Goal: Find specific page/section: Find specific page/section

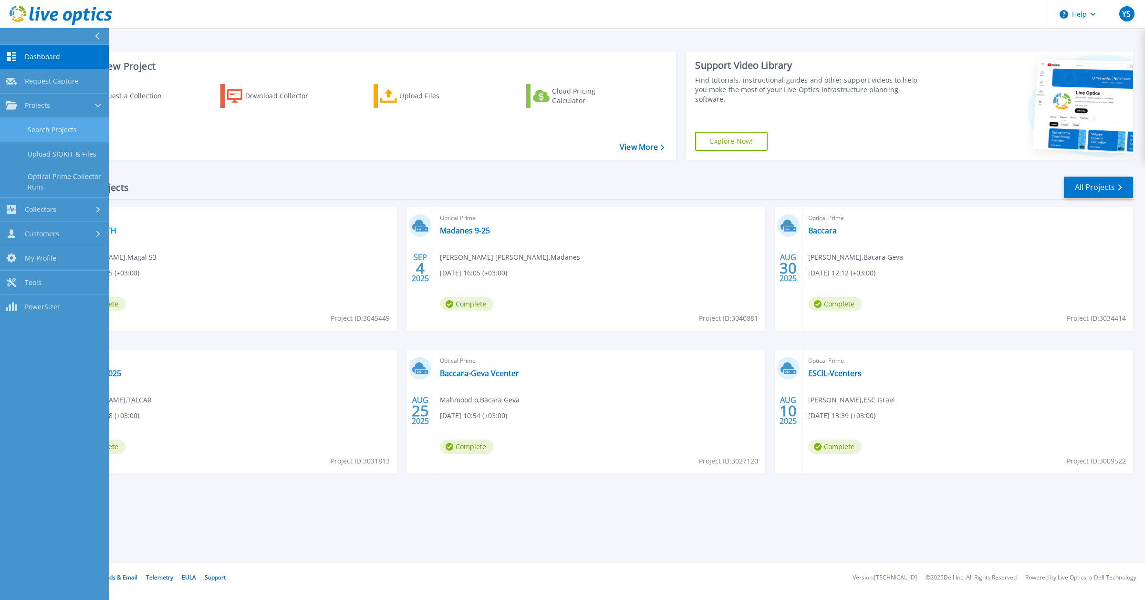
click at [31, 123] on link "Search Projects" at bounding box center [54, 130] width 109 height 24
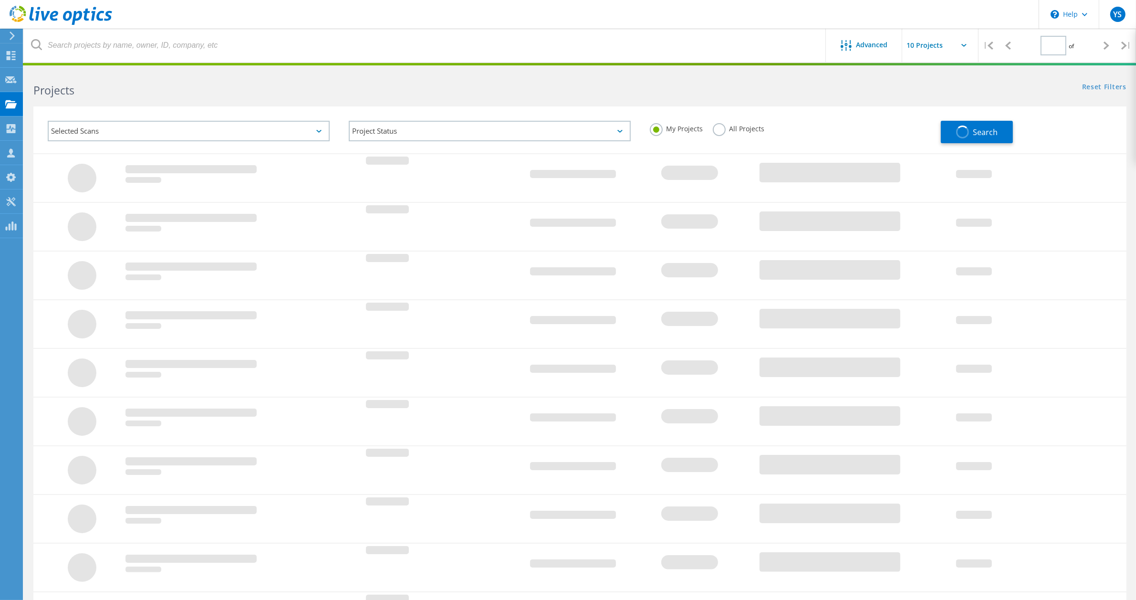
type input "1"
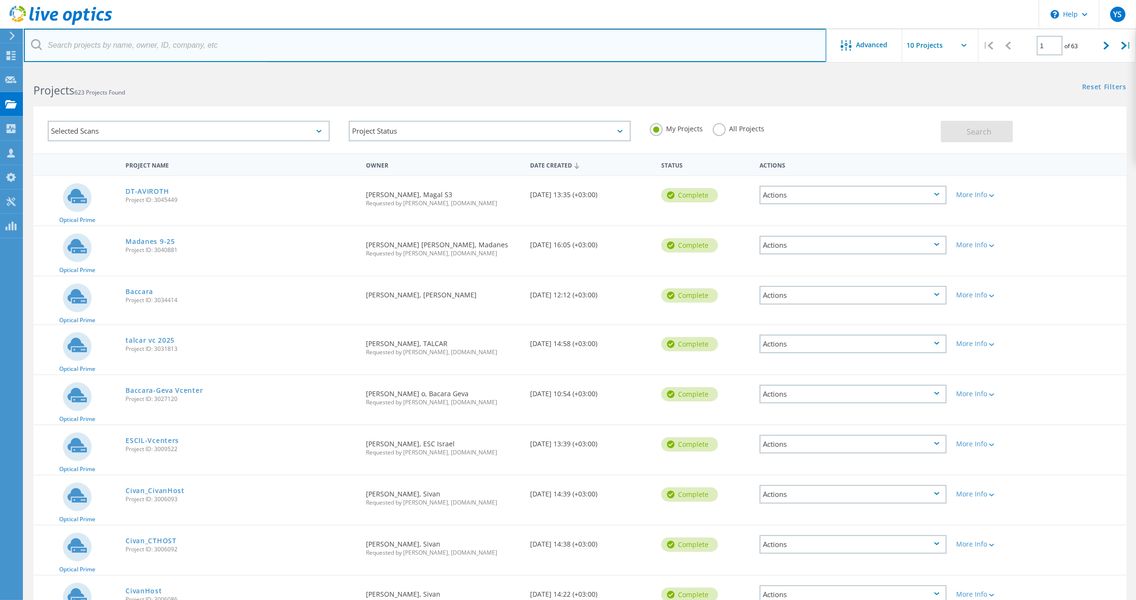
click at [97, 49] on input "text" at bounding box center [425, 45] width 802 height 33
type input "dan"
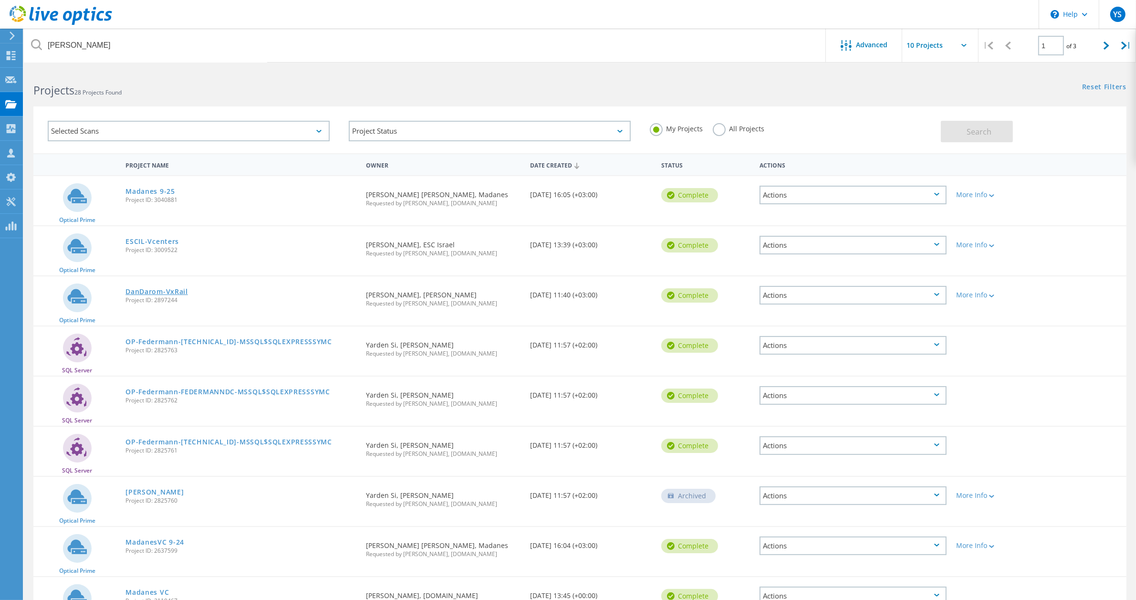
click at [176, 292] on link "DanDarom-VxRail" at bounding box center [156, 291] width 62 height 7
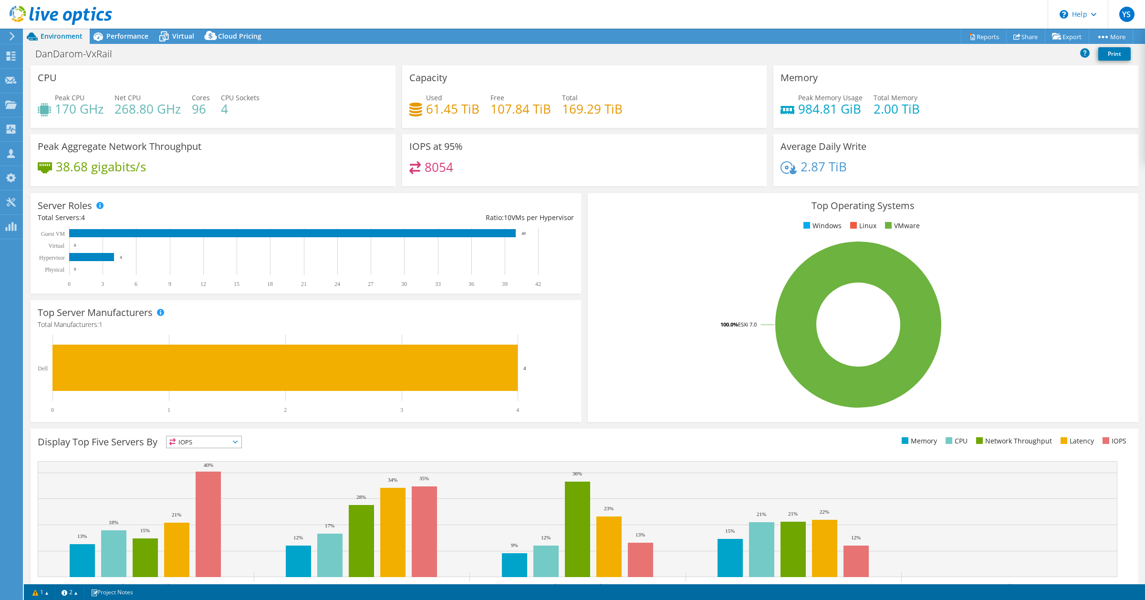
select select "USD"
